Goal: Information Seeking & Learning: Check status

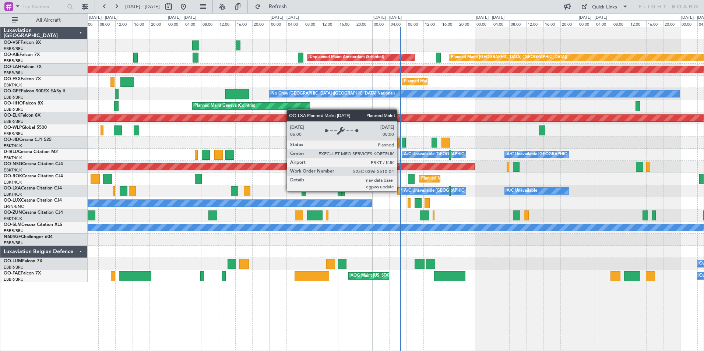
click at [400, 191] on div "Planned Maint Kortrijk-[GEOGRAPHIC_DATA]" at bounding box center [442, 190] width 86 height 11
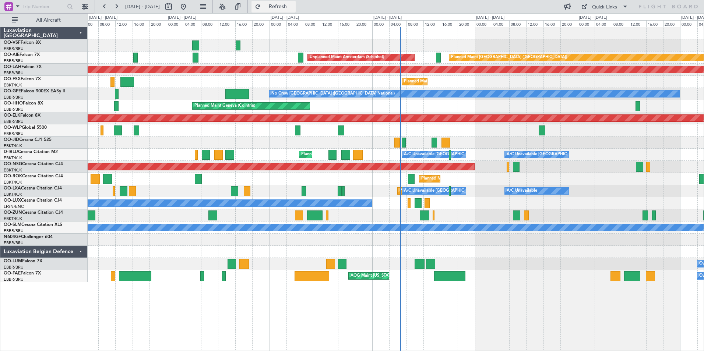
click at [293, 5] on span "Refresh" at bounding box center [277, 6] width 31 height 5
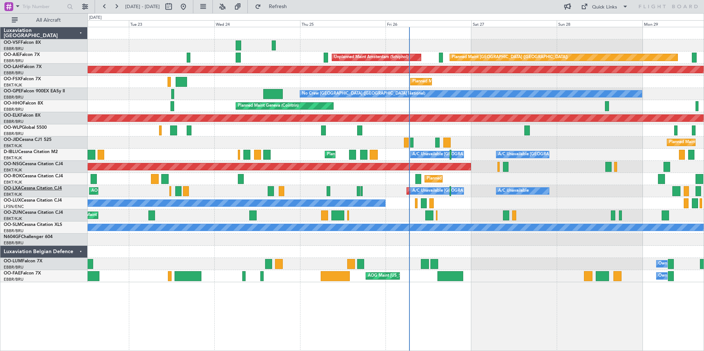
click at [17, 189] on span "OO-LXA" at bounding box center [12, 188] width 17 height 4
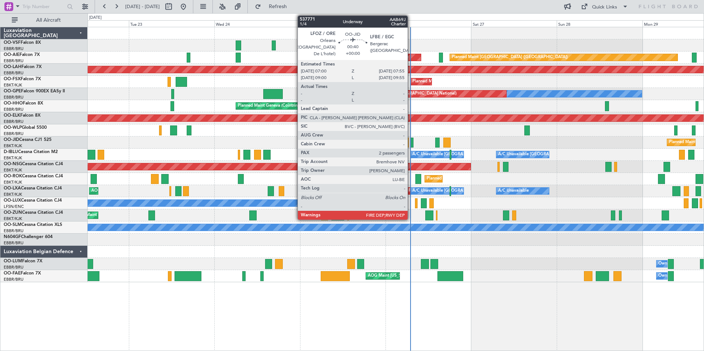
click at [411, 142] on div at bounding box center [411, 143] width 3 height 10
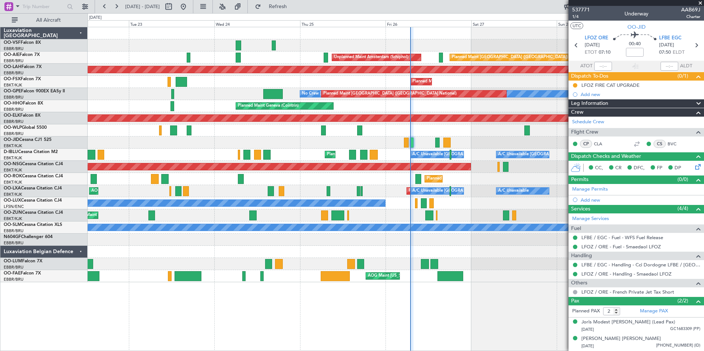
click at [699, 3] on span at bounding box center [699, 3] width 7 height 7
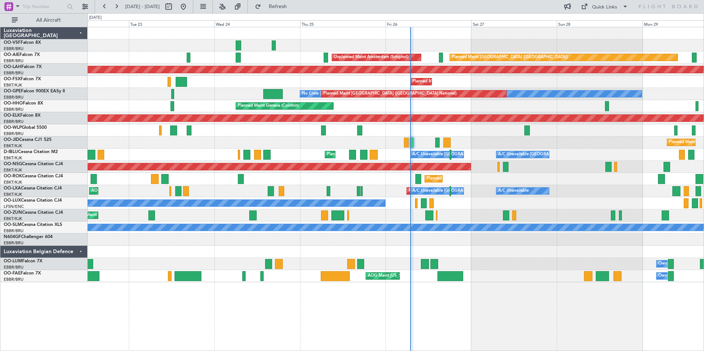
type input "0"
click at [116, 6] on button at bounding box center [116, 7] width 12 height 12
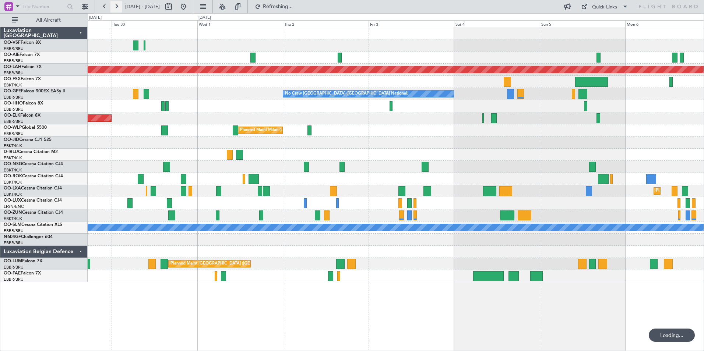
click at [116, 6] on button at bounding box center [116, 7] width 12 height 12
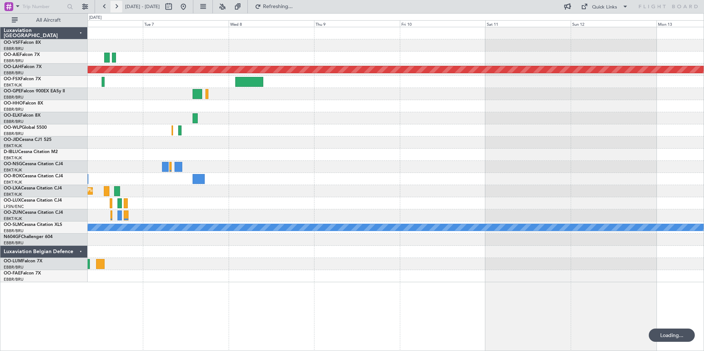
click at [116, 6] on button at bounding box center [116, 7] width 12 height 12
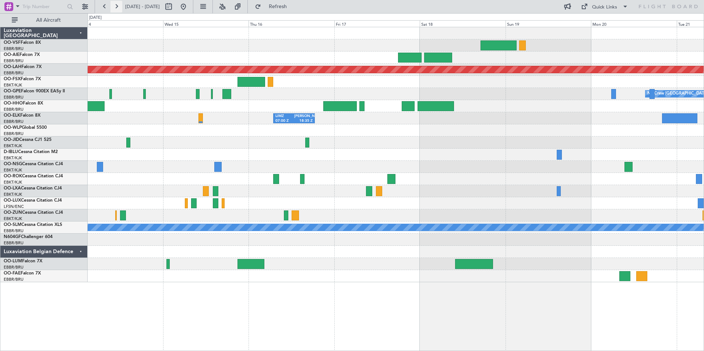
click at [116, 6] on button at bounding box center [116, 7] width 12 height 12
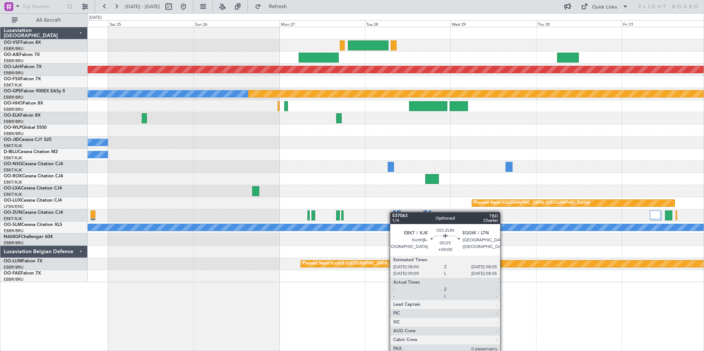
click at [393, 212] on div "Planned Maint [PERSON_NAME]-[GEOGRAPHIC_DATA][PERSON_NAME] ([GEOGRAPHIC_DATA][P…" at bounding box center [396, 154] width 616 height 255
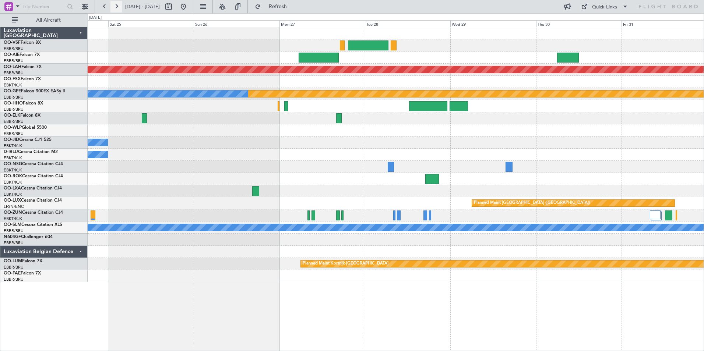
click at [116, 6] on button at bounding box center [116, 7] width 12 height 12
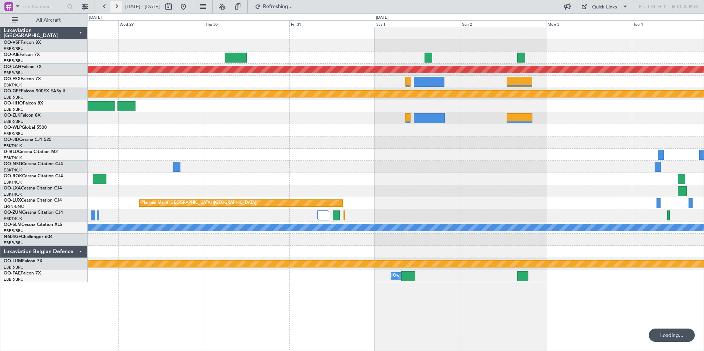
click at [116, 6] on button at bounding box center [116, 7] width 12 height 12
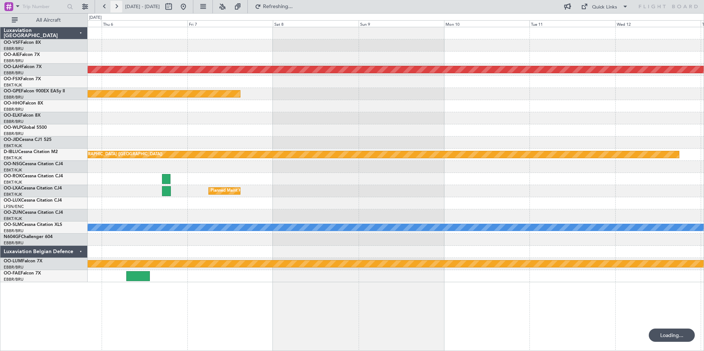
click at [116, 6] on button at bounding box center [116, 7] width 12 height 12
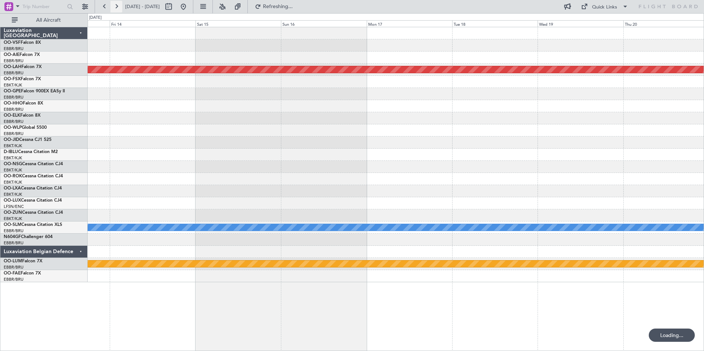
click at [116, 6] on button at bounding box center [116, 7] width 12 height 12
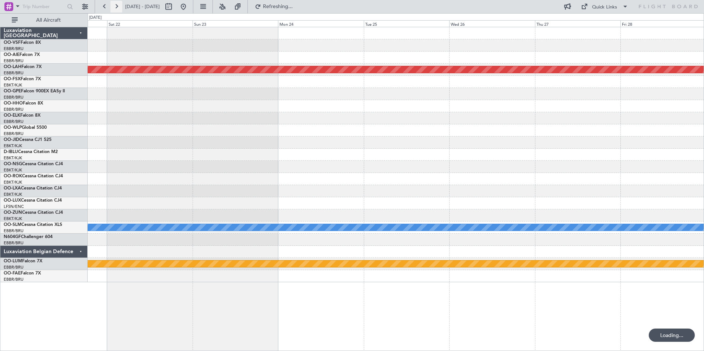
click at [116, 6] on button at bounding box center [116, 7] width 12 height 12
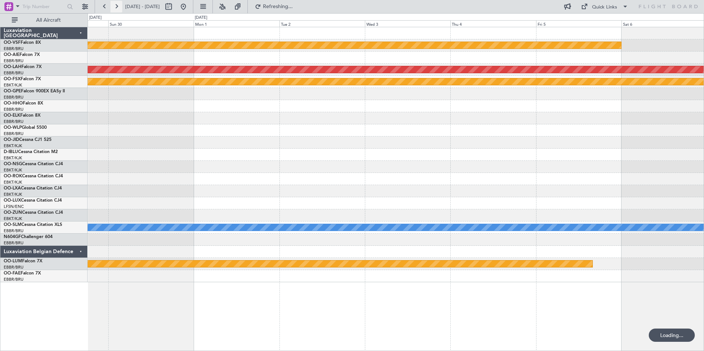
click at [116, 6] on button at bounding box center [116, 7] width 12 height 12
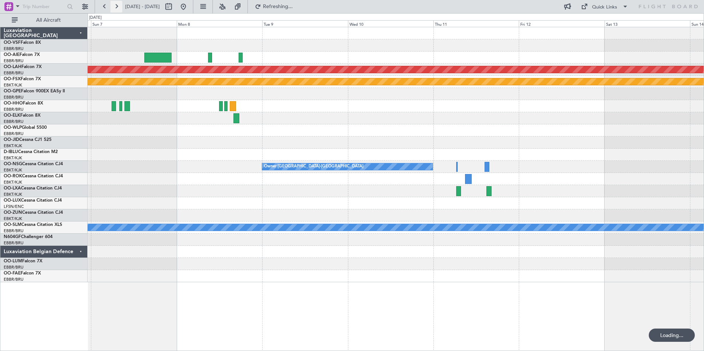
click at [116, 6] on button at bounding box center [116, 7] width 12 height 12
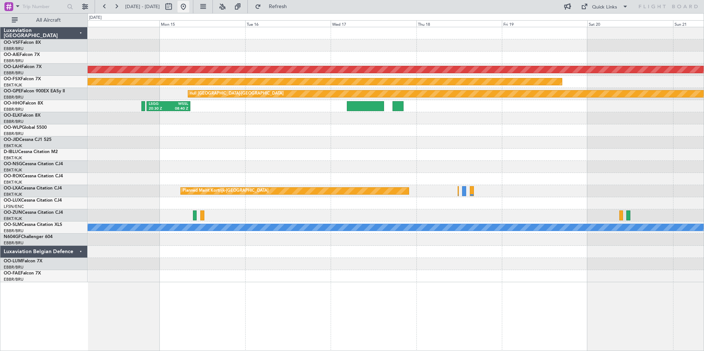
click at [189, 6] on button at bounding box center [183, 7] width 12 height 12
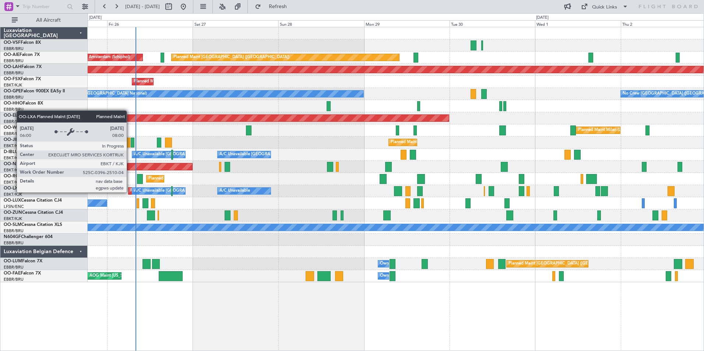
click at [130, 192] on div "Planned Maint Kortrijk-[GEOGRAPHIC_DATA]" at bounding box center [131, 191] width 7 height 7
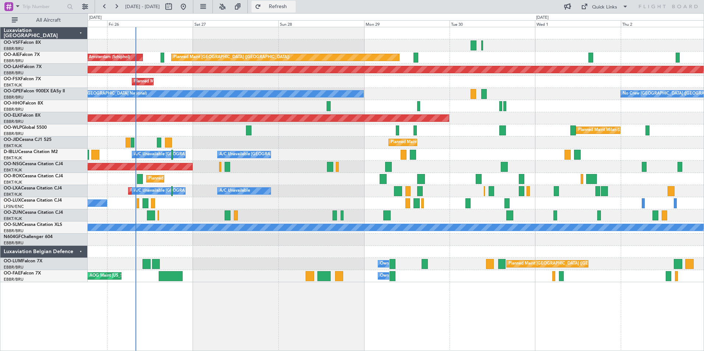
click at [293, 9] on span "Refresh" at bounding box center [277, 6] width 31 height 5
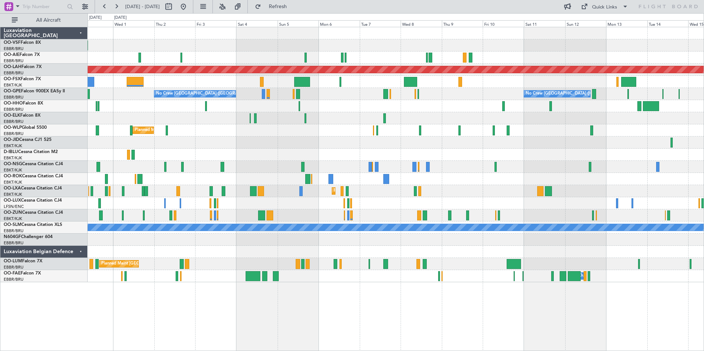
click at [365, 57] on div "Planned Maint [GEOGRAPHIC_DATA] ([GEOGRAPHIC_DATA])" at bounding box center [396, 58] width 616 height 12
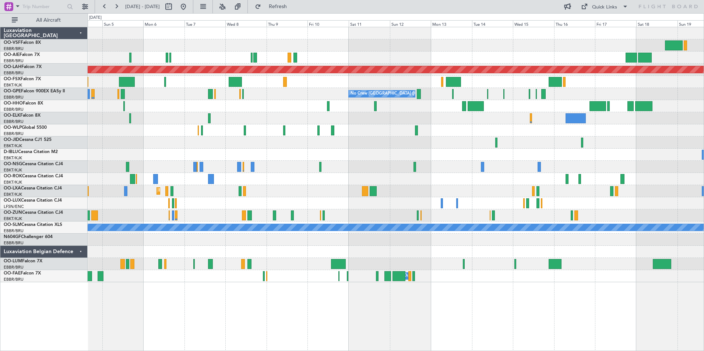
click at [411, 53] on div at bounding box center [396, 58] width 616 height 12
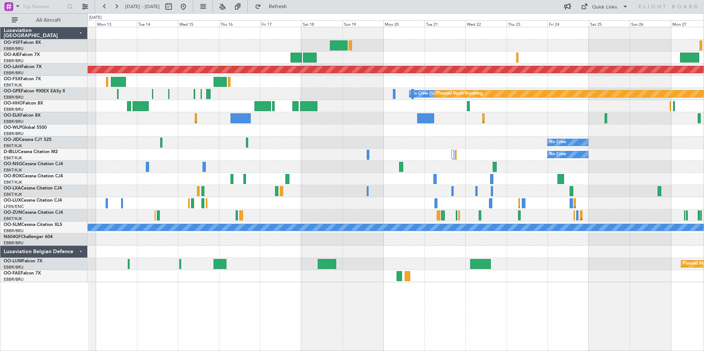
click at [311, 52] on div at bounding box center [396, 58] width 616 height 12
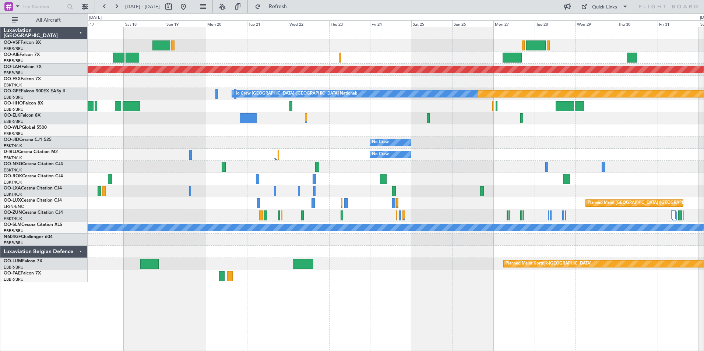
click at [403, 62] on div at bounding box center [396, 58] width 616 height 12
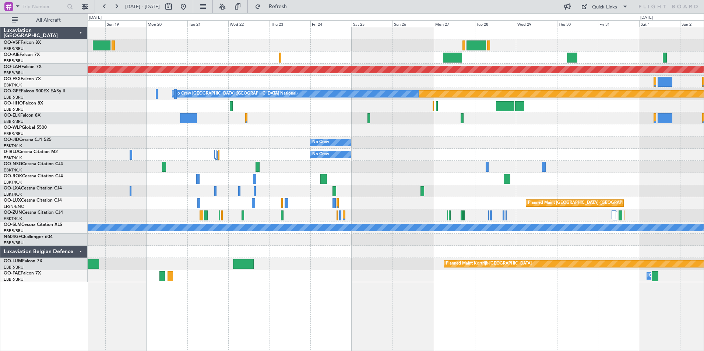
click at [422, 61] on div at bounding box center [396, 58] width 616 height 12
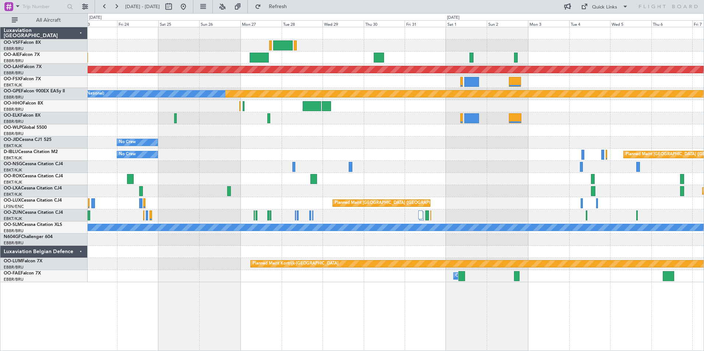
click at [389, 61] on div at bounding box center [396, 58] width 616 height 12
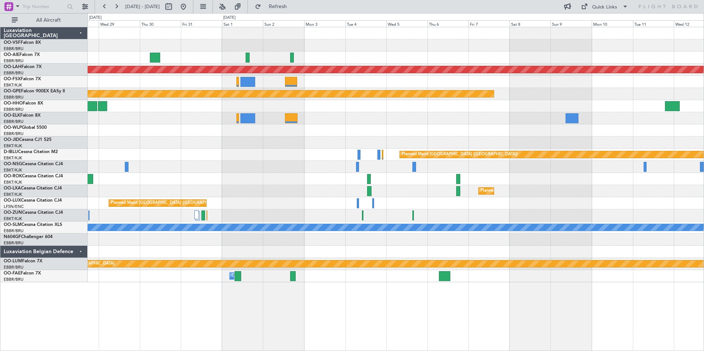
click at [360, 59] on div at bounding box center [396, 58] width 616 height 12
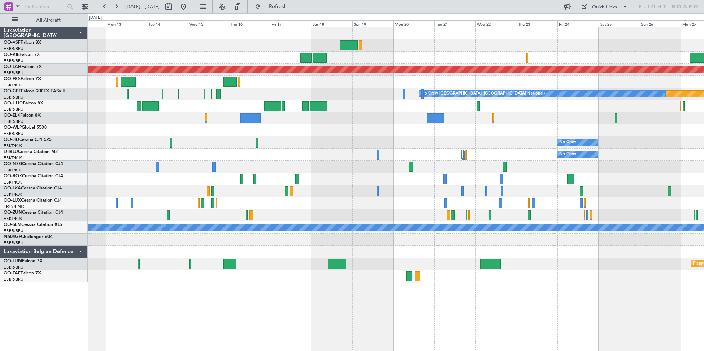
click at [461, 56] on div at bounding box center [396, 58] width 616 height 12
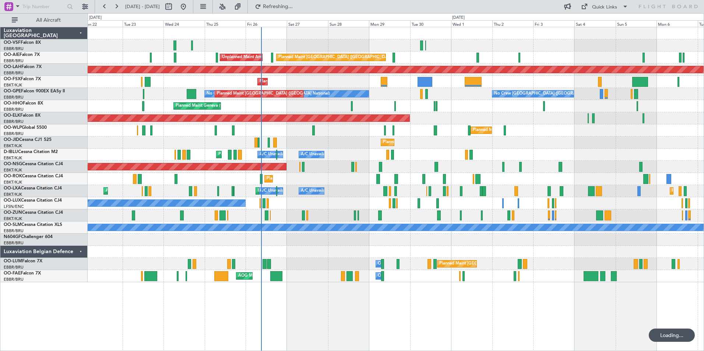
click at [532, 61] on div "Planned Maint [GEOGRAPHIC_DATA] ([GEOGRAPHIC_DATA]) Unplanned Maint Amsterdam (…" at bounding box center [396, 58] width 616 height 12
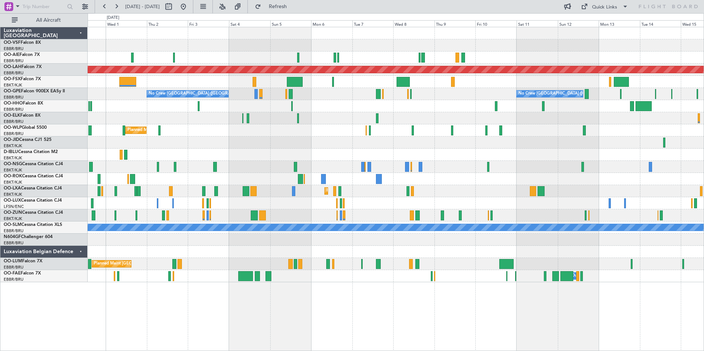
click at [246, 61] on div "Planned Maint [GEOGRAPHIC_DATA] ([GEOGRAPHIC_DATA])" at bounding box center [396, 58] width 616 height 12
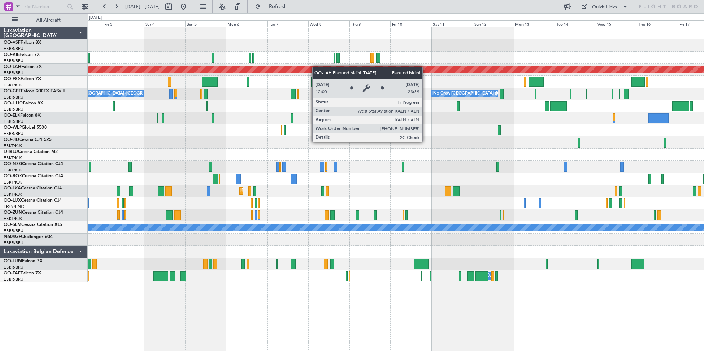
click at [421, 66] on div "Planned Maint [GEOGRAPHIC_DATA] ([GEOGRAPHIC_DATA]) Planned [GEOGRAPHIC_DATA][P…" at bounding box center [396, 154] width 616 height 255
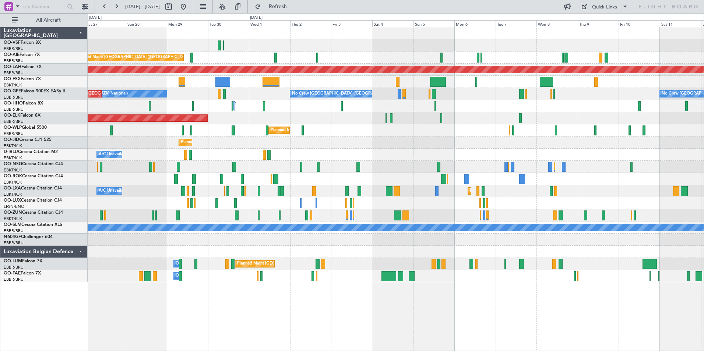
click at [351, 64] on div "Planned Maint [GEOGRAPHIC_DATA] ([GEOGRAPHIC_DATA]) Unplanned Maint Amsterdam (…" at bounding box center [396, 154] width 616 height 255
